Goal: Find specific page/section: Find specific page/section

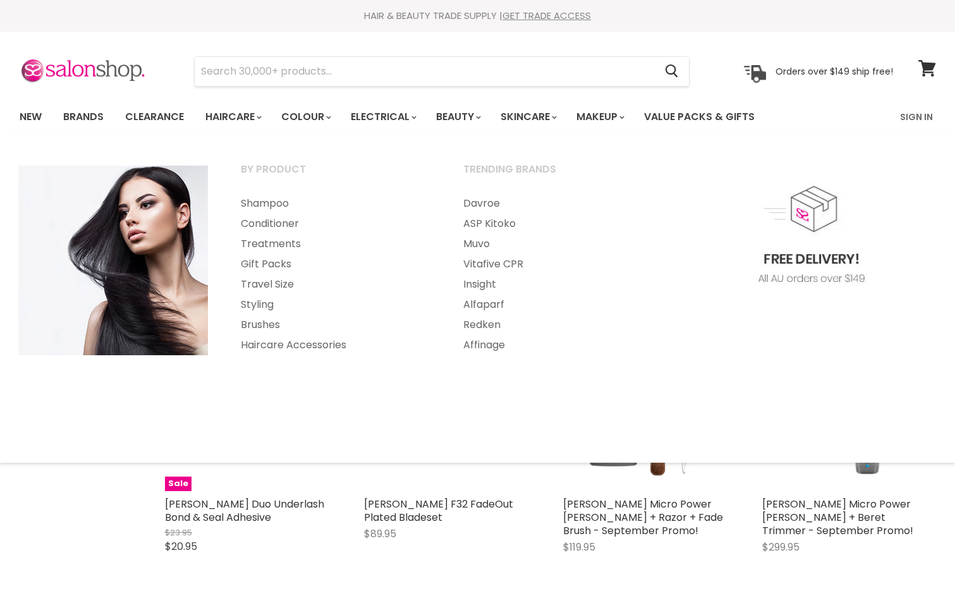
select select "created-descending"
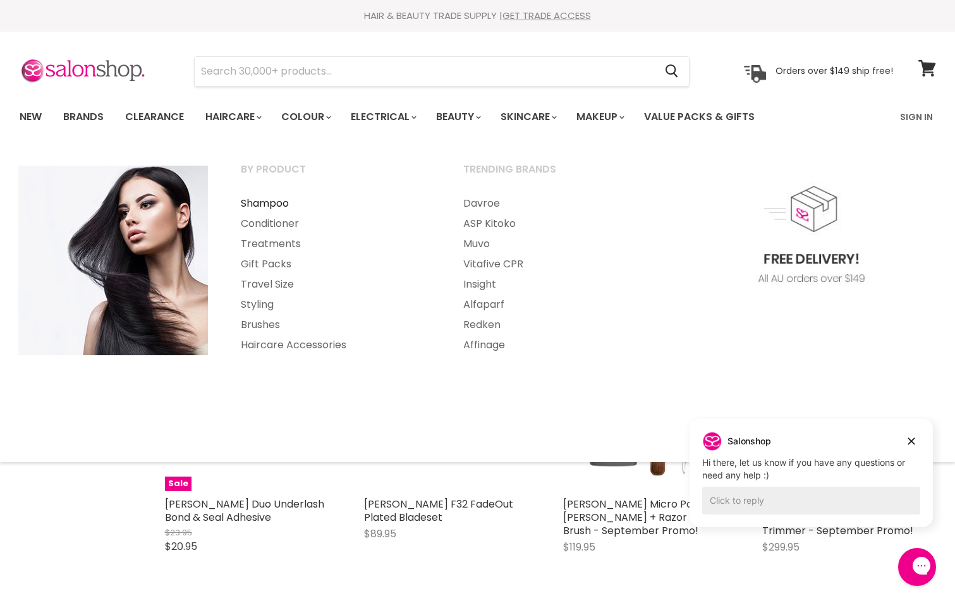
click at [255, 204] on link "Shampoo" at bounding box center [335, 203] width 220 height 20
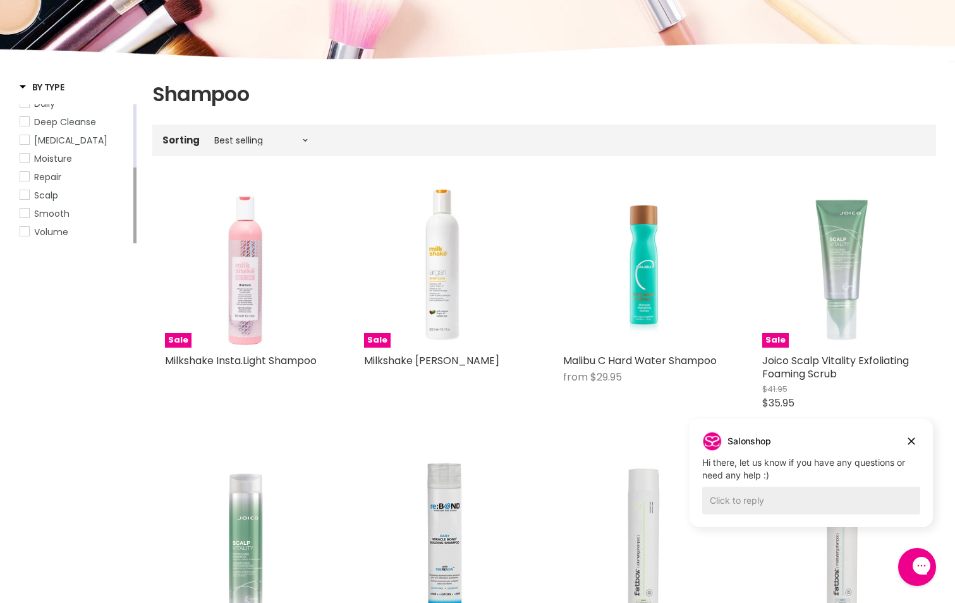
scroll to position [190, 0]
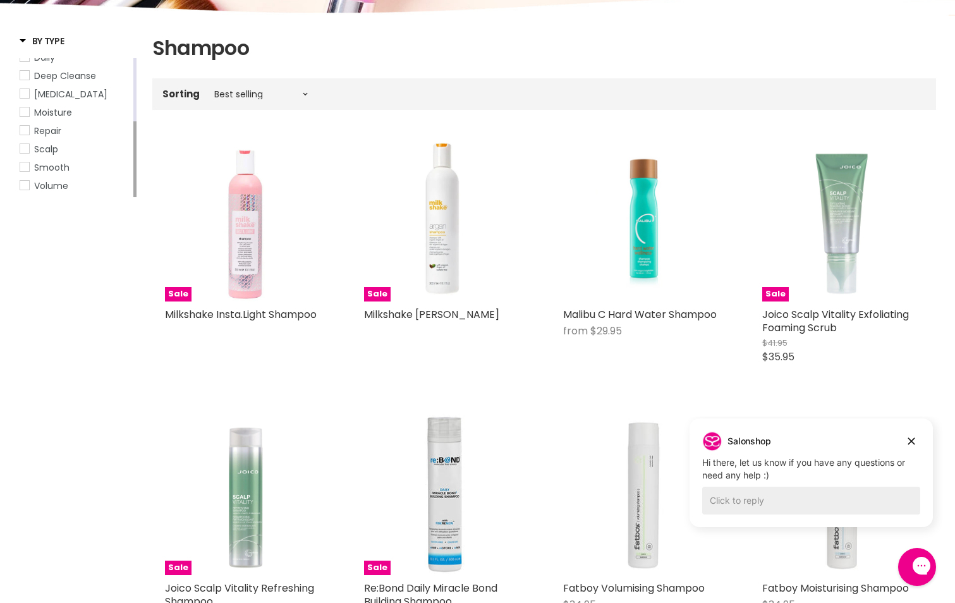
click at [27, 129] on span "Repair" at bounding box center [24, 130] width 9 height 9
